Goal: Task Accomplishment & Management: Manage account settings

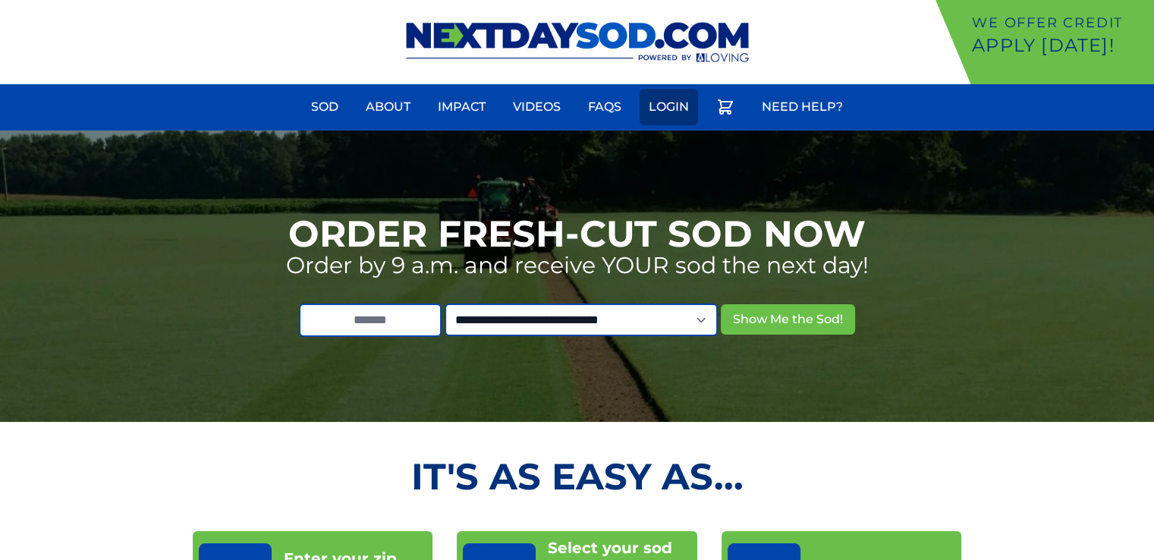
click at [676, 113] on link "Login" at bounding box center [669, 107] width 58 height 36
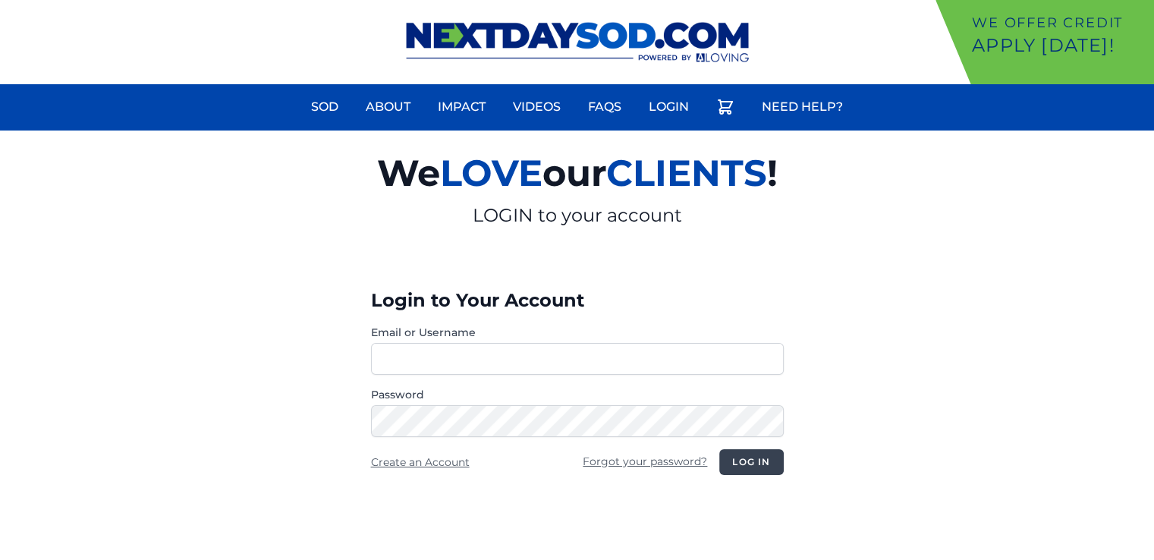
type input "**********"
click at [746, 461] on button "Log in" at bounding box center [751, 462] width 64 height 26
